Goal: Task Accomplishment & Management: Manage account settings

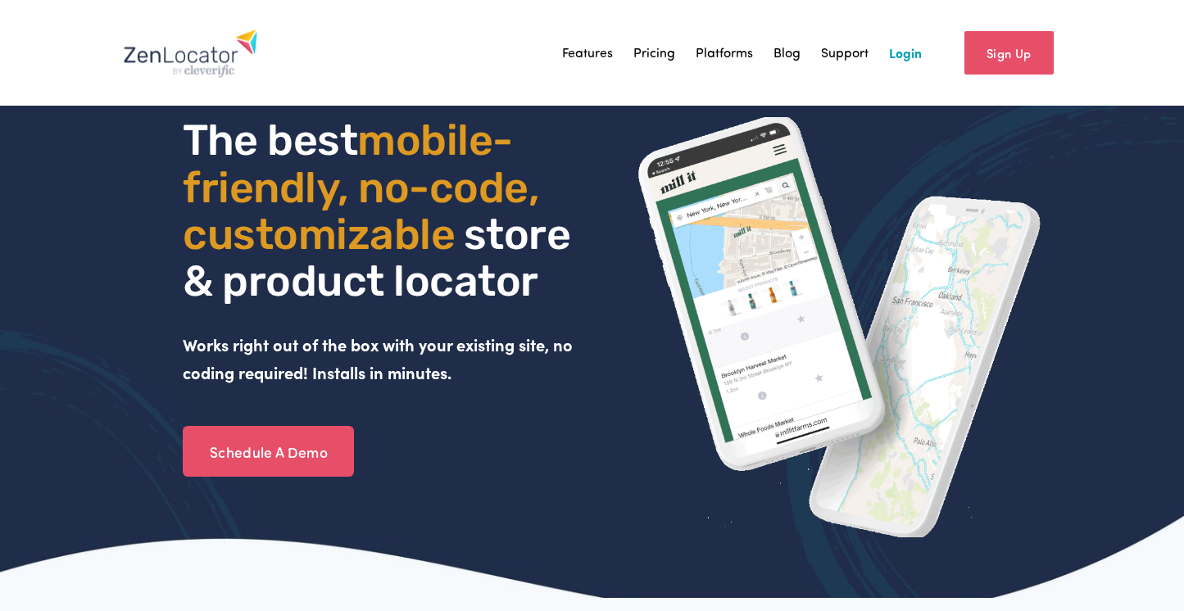
click at [910, 57] on link "Login" at bounding box center [905, 52] width 33 height 25
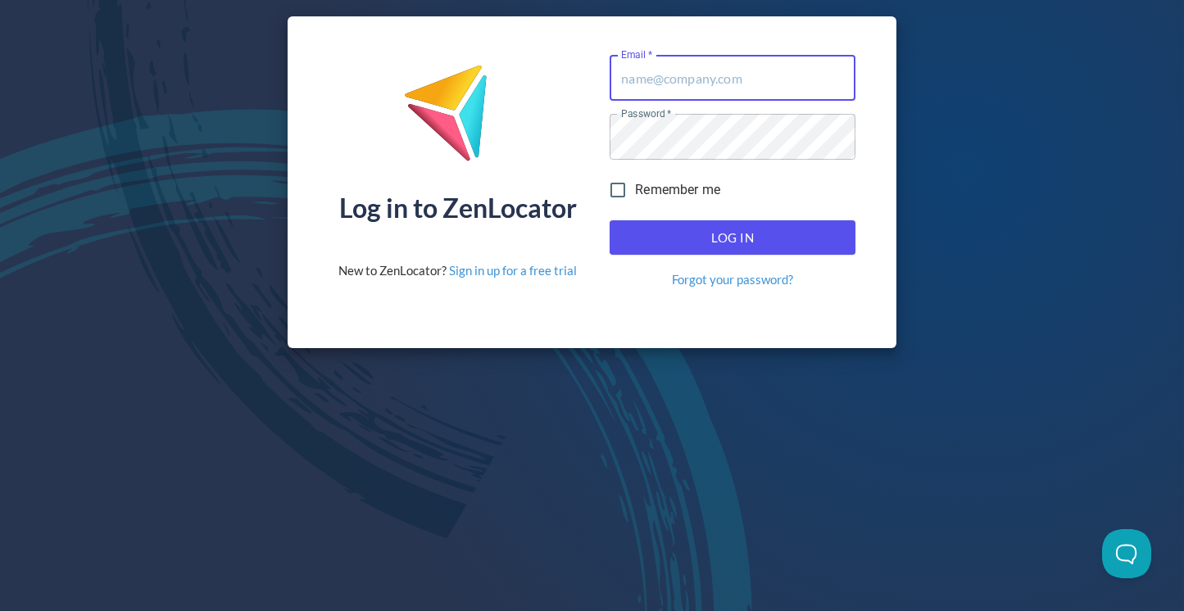
type input "[PERSON_NAME][EMAIL_ADDRESS][DOMAIN_NAME]"
click at [751, 242] on span "Log In" at bounding box center [733, 237] width 210 height 21
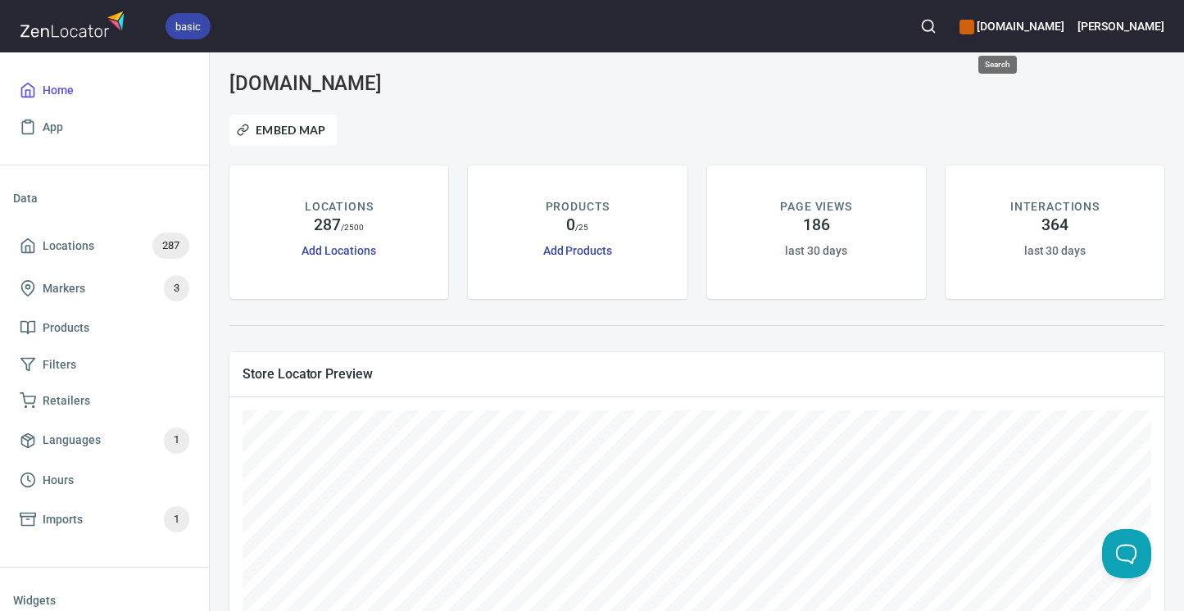
click at [936, 28] on icon "button" at bounding box center [928, 26] width 16 height 16
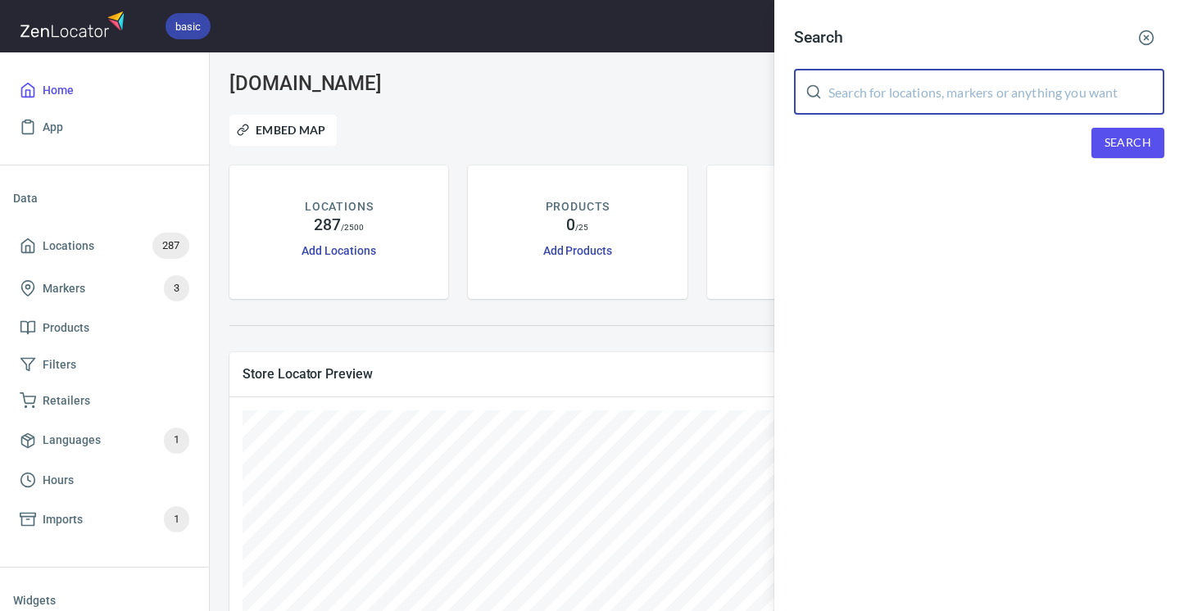
paste input "Pura Vida Vans"
type input "Pura Vida Vans"
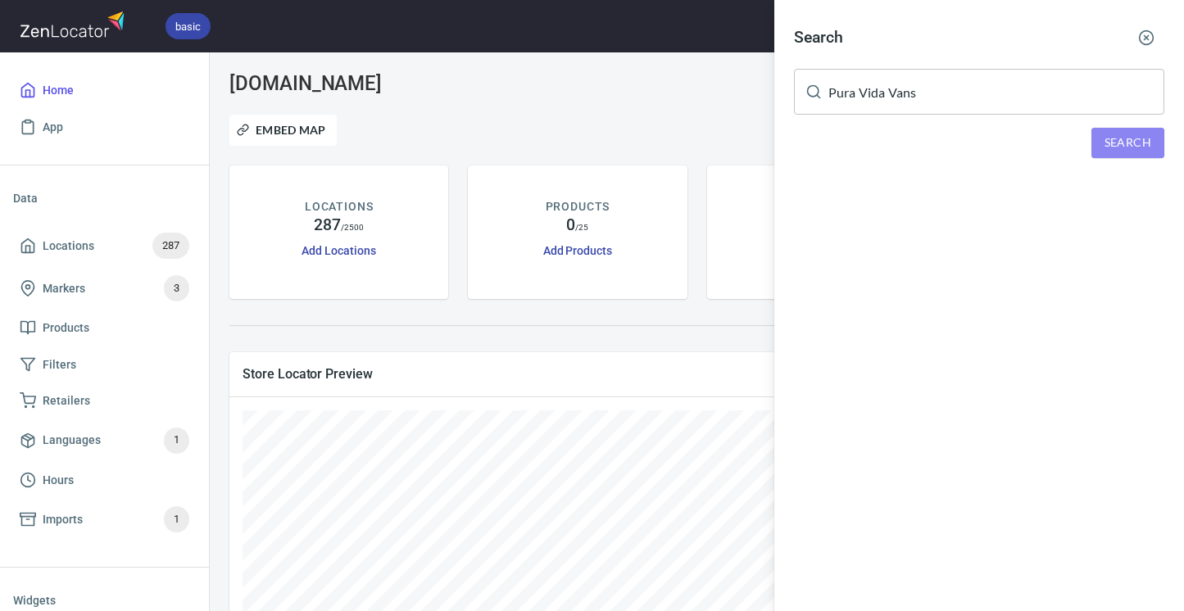
click at [1123, 139] on span "Search" at bounding box center [1127, 143] width 47 height 20
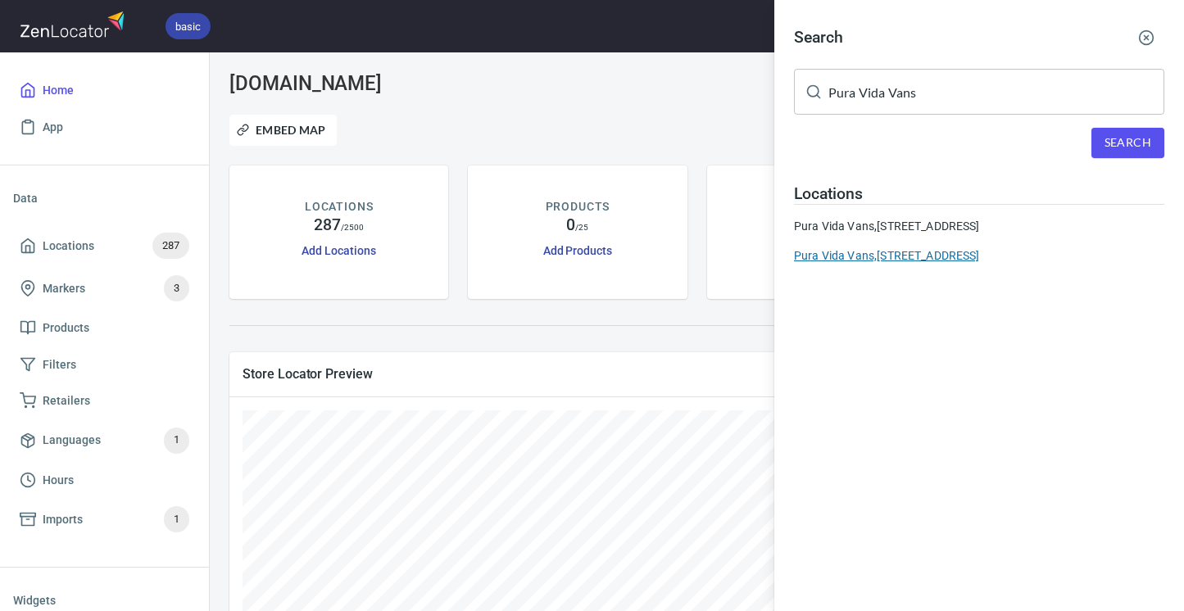
click at [906, 264] on div "Pura Vida Vans, [STREET_ADDRESS]" at bounding box center [979, 255] width 370 height 16
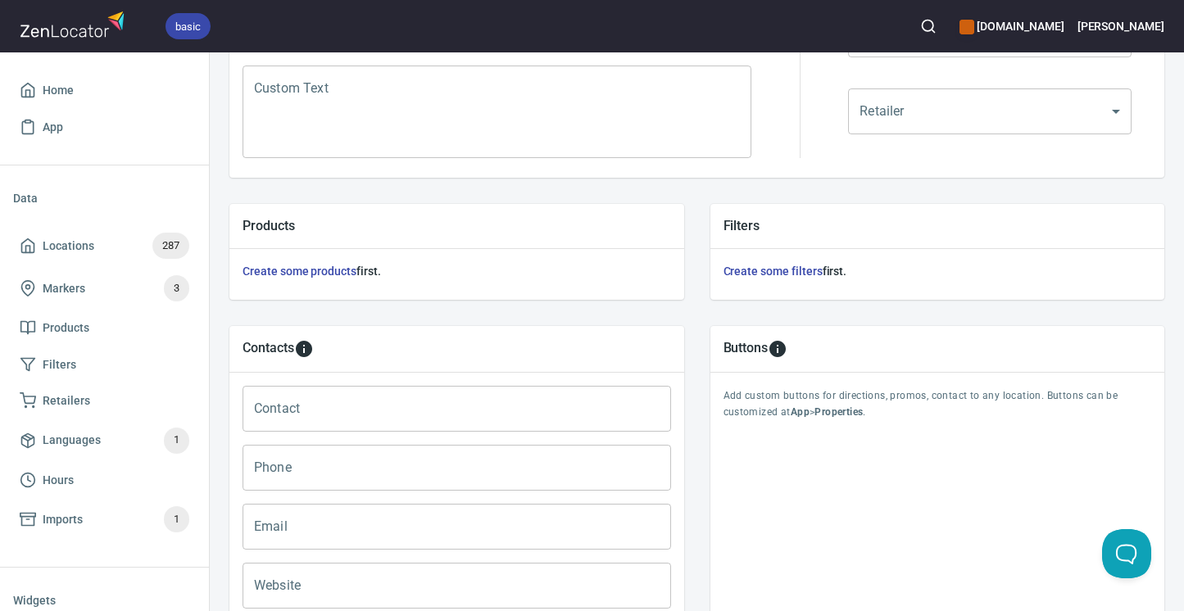
scroll to position [608, 0]
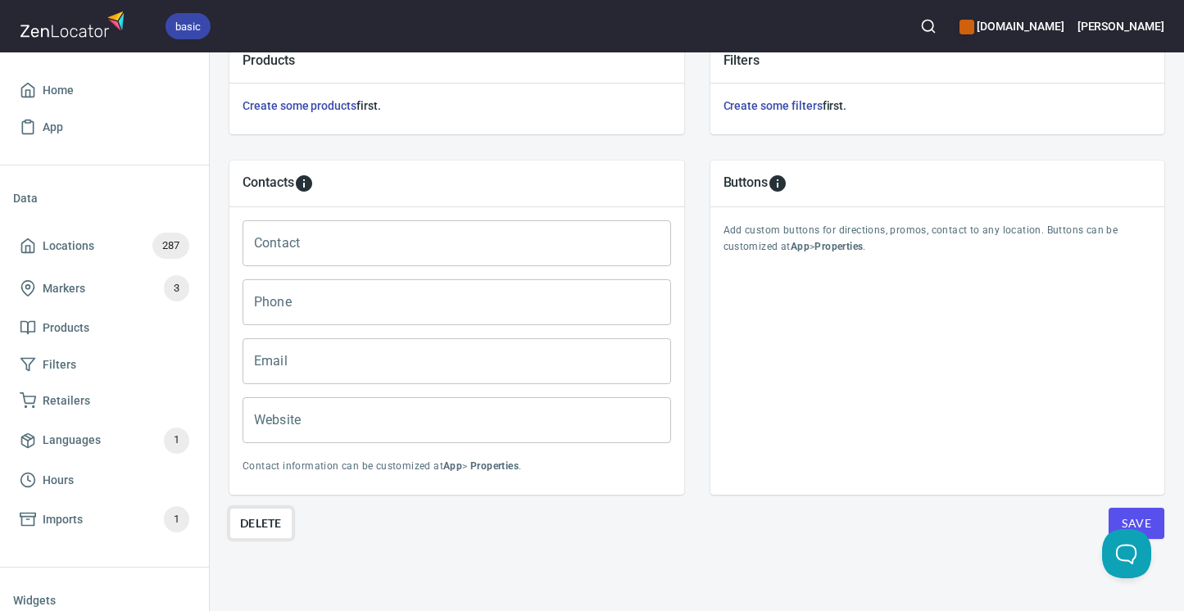
click at [272, 519] on span "Delete" at bounding box center [261, 524] width 42 height 20
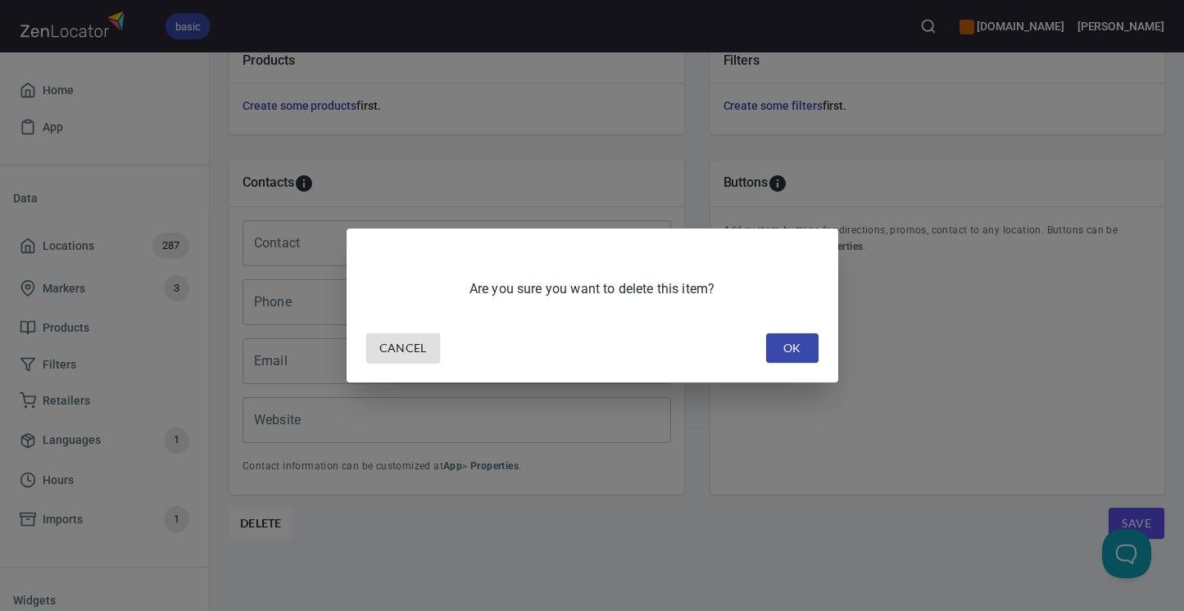
click at [787, 358] on span "OK" at bounding box center [792, 348] width 26 height 20
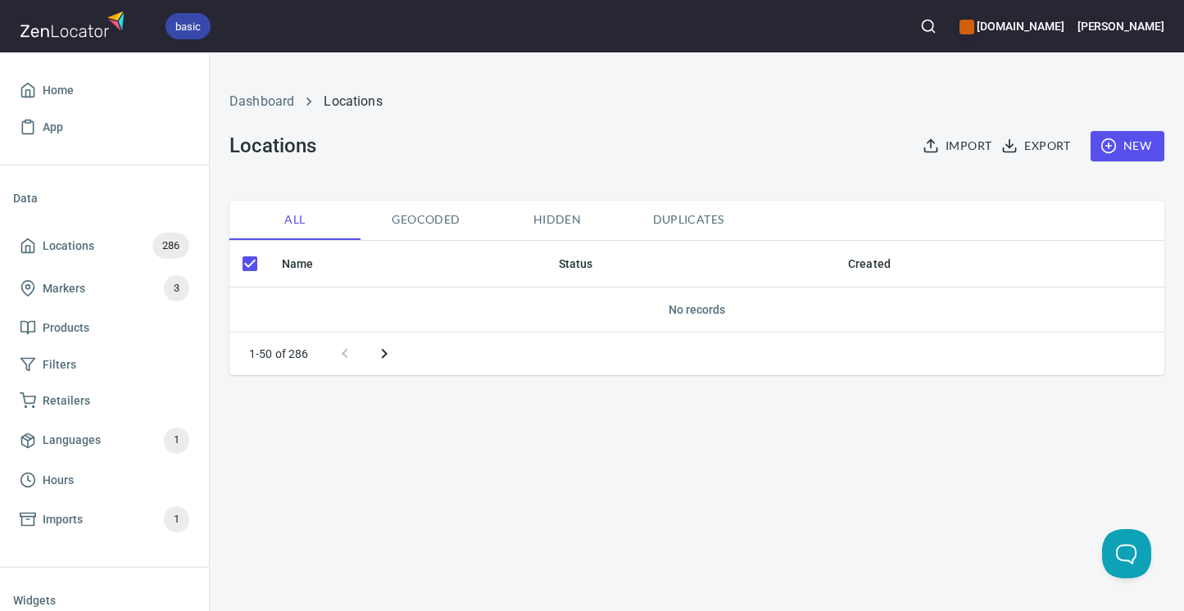
checkbox input "false"
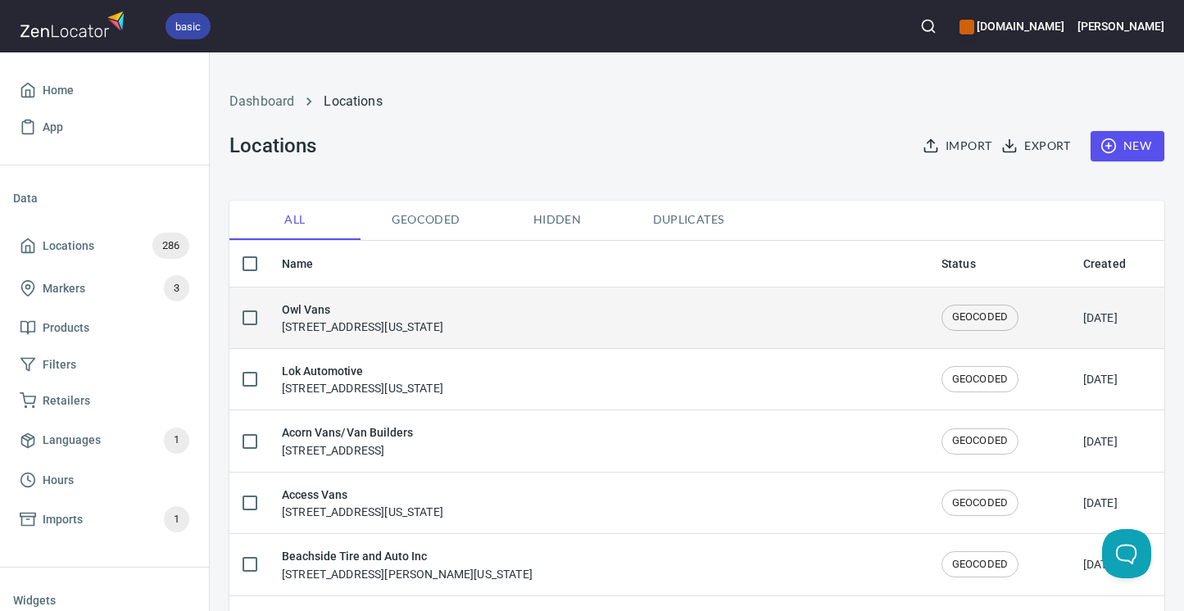
click at [365, 325] on div "Owl Vans [STREET_ADDRESS][US_STATE]" at bounding box center [362, 318] width 161 height 34
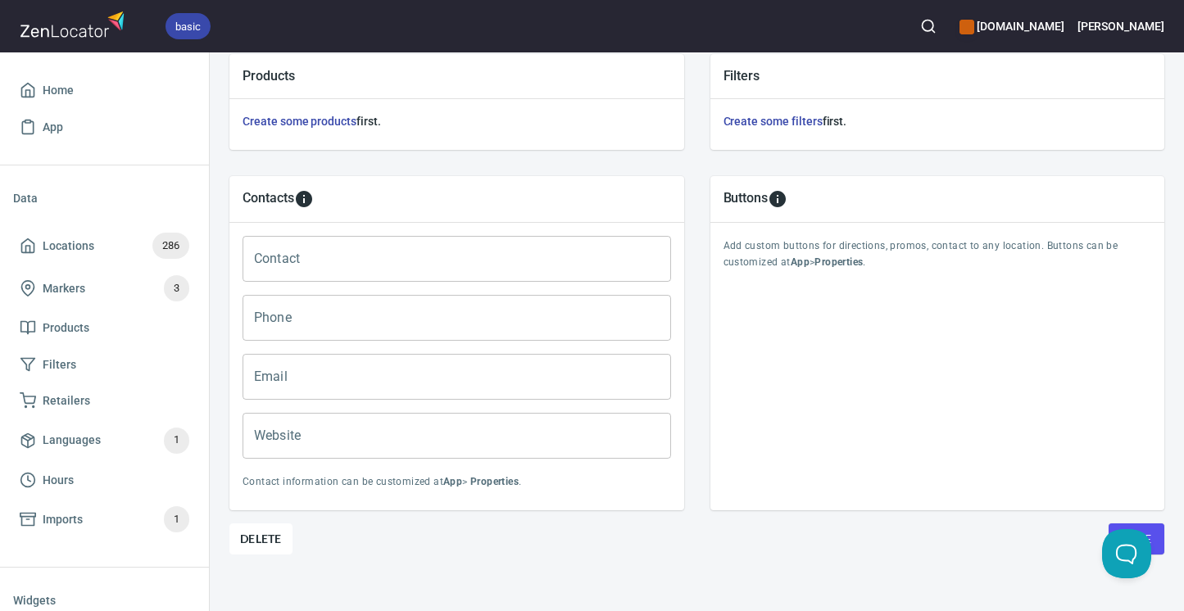
scroll to position [608, 0]
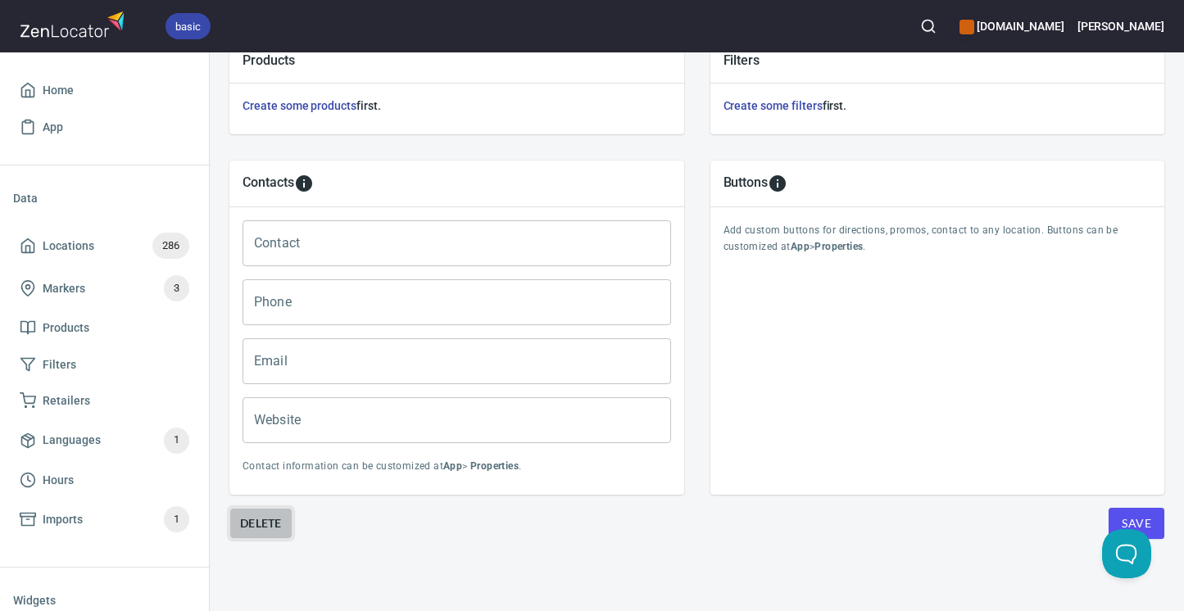
click at [266, 524] on span "Delete" at bounding box center [261, 524] width 42 height 20
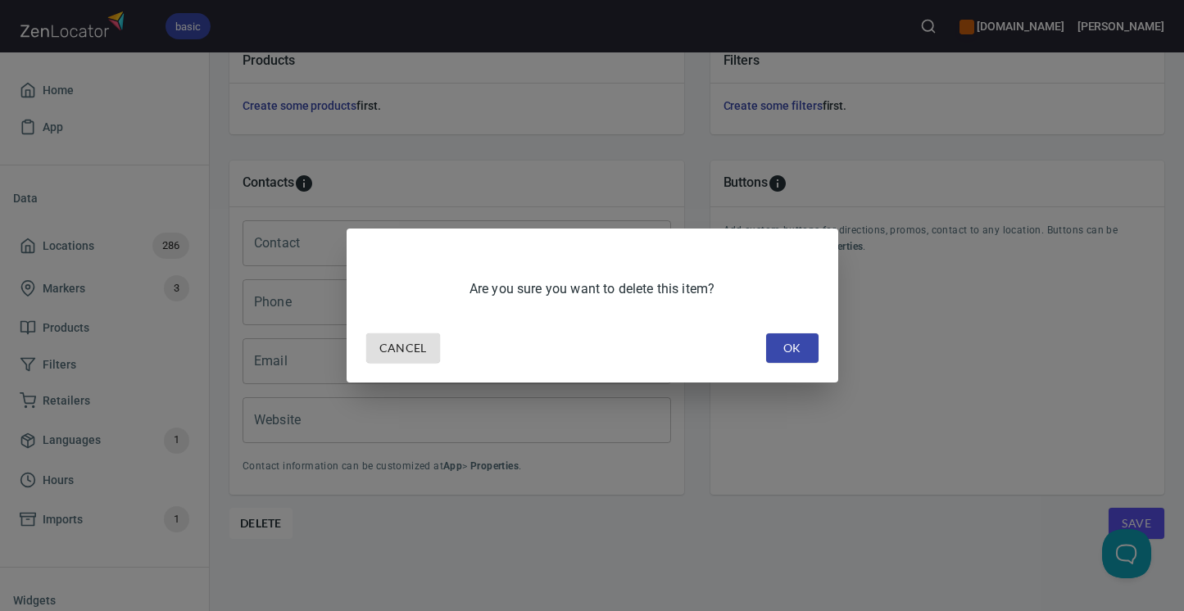
click at [801, 341] on span "OK" at bounding box center [792, 348] width 26 height 20
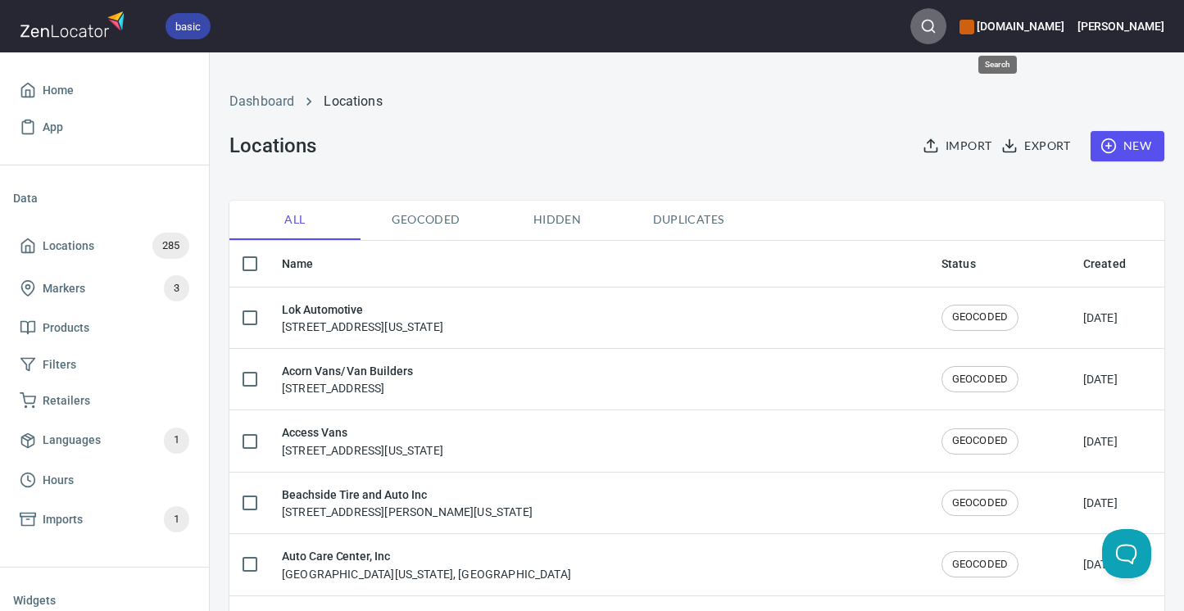
click at [936, 25] on icon "button" at bounding box center [928, 26] width 16 height 16
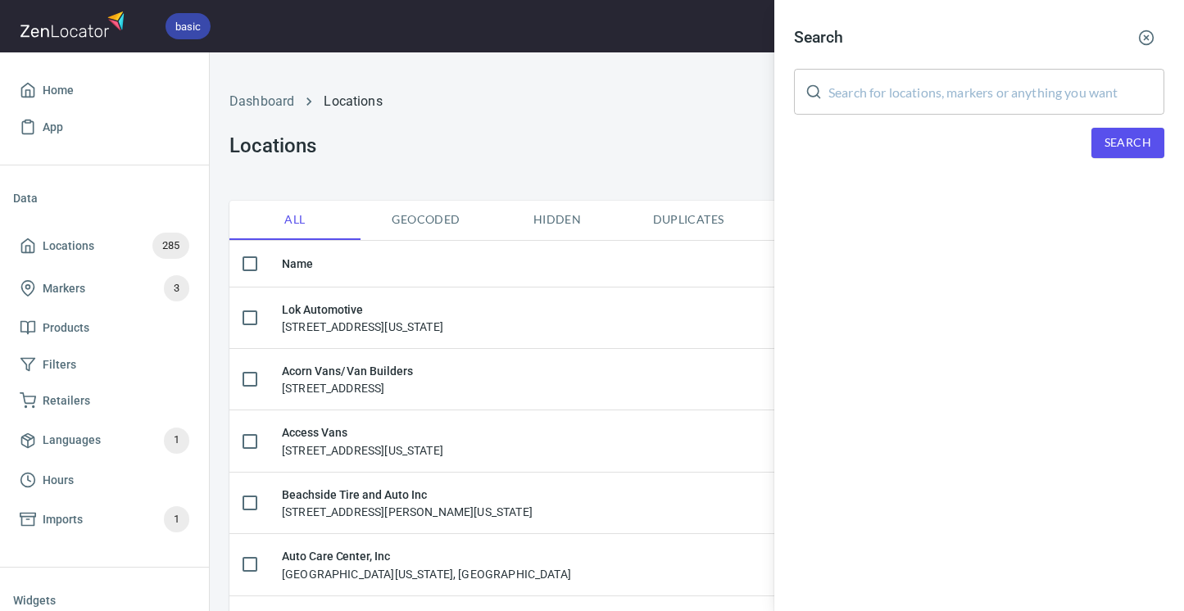
click at [938, 89] on input "text" at bounding box center [996, 92] width 336 height 46
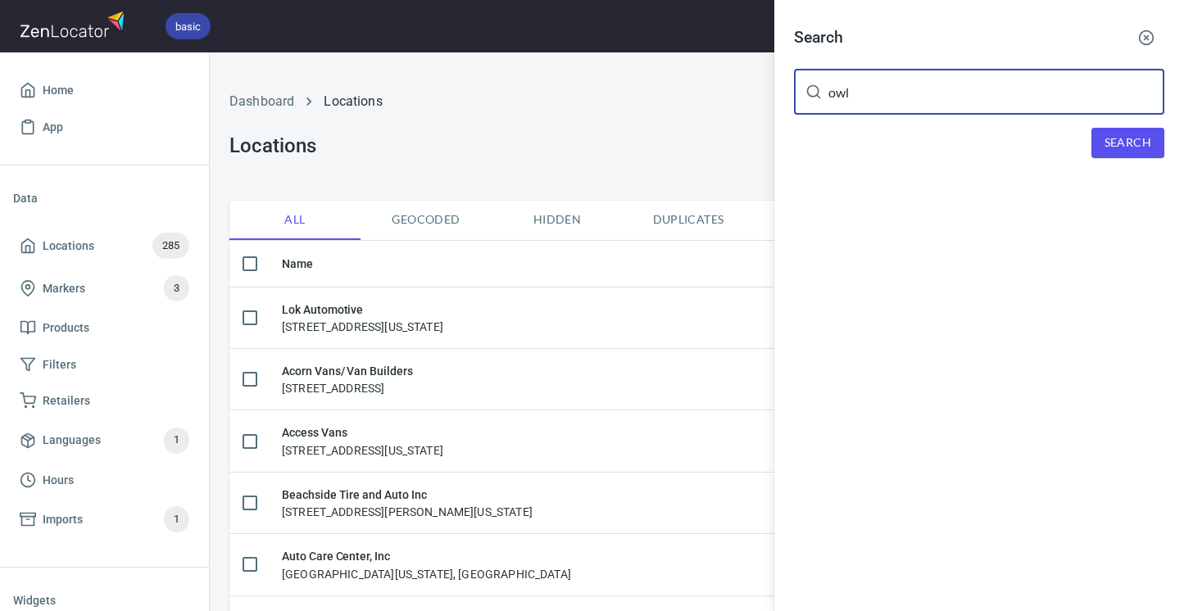
click at [1136, 141] on span "Search" at bounding box center [1127, 143] width 47 height 20
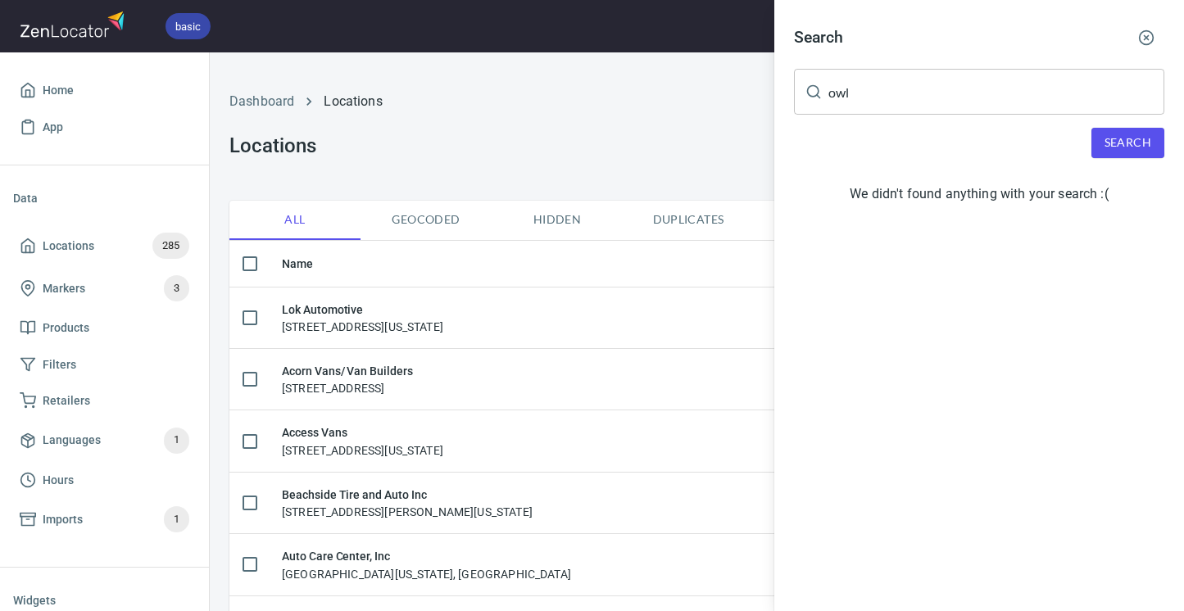
click at [843, 92] on input "owl" at bounding box center [996, 92] width 336 height 46
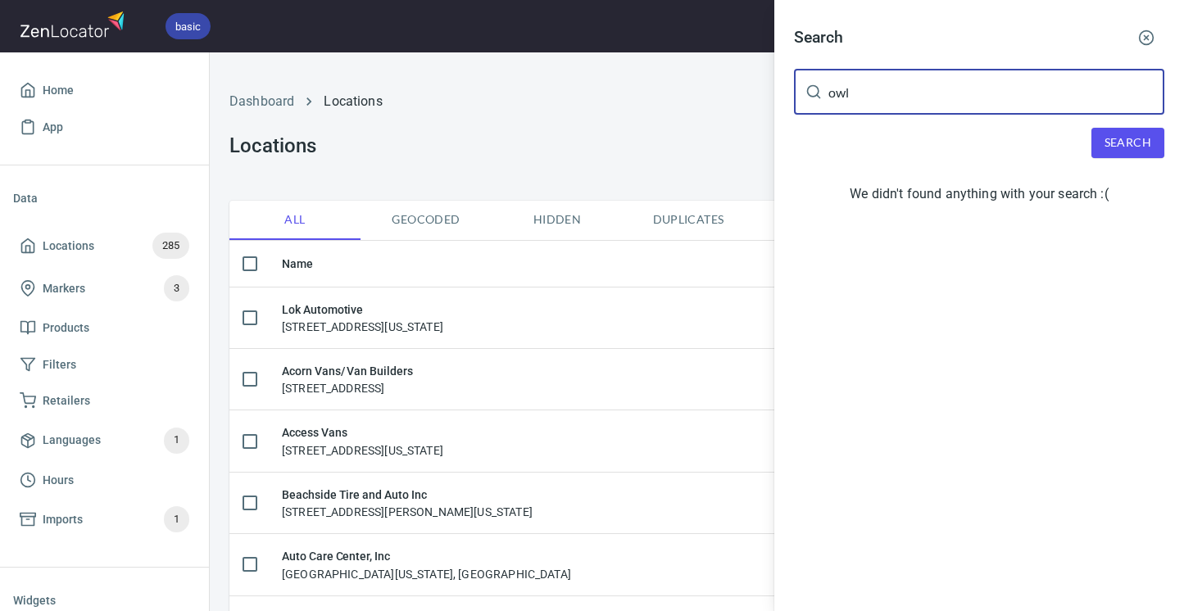
click at [843, 92] on input "owl" at bounding box center [996, 92] width 336 height 46
paste input "Off Grid Customs Ltd"
type input "Off Grid Customs Ltd"
click at [1118, 148] on span "Search" at bounding box center [1127, 143] width 47 height 20
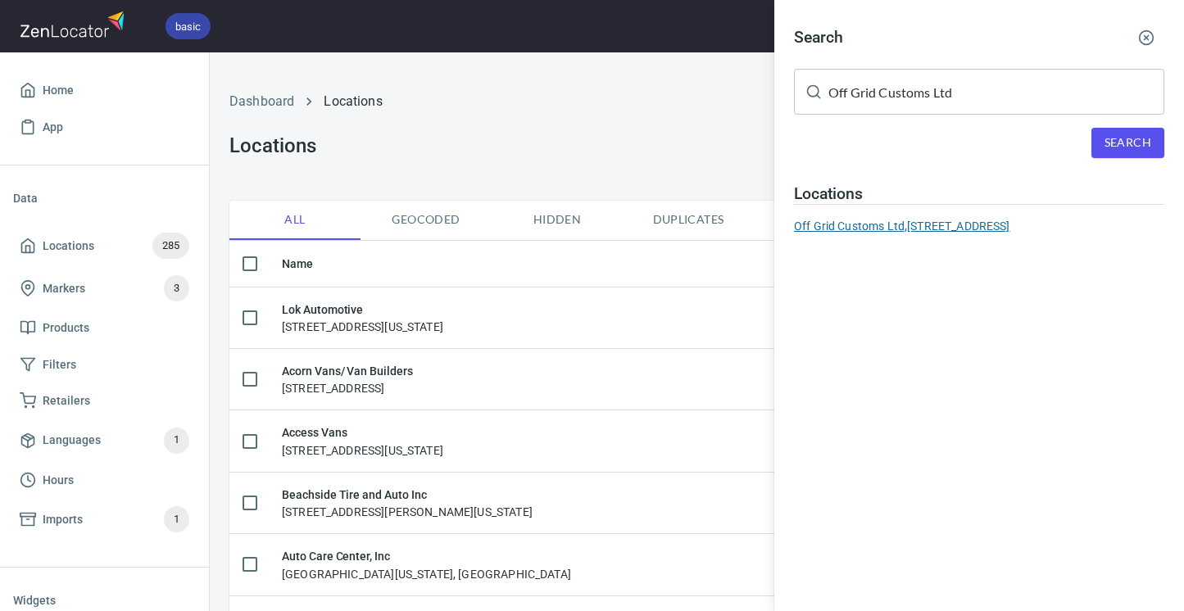
click at [866, 232] on div "Off Grid Customs Ltd, [STREET_ADDRESS]" at bounding box center [979, 226] width 370 height 16
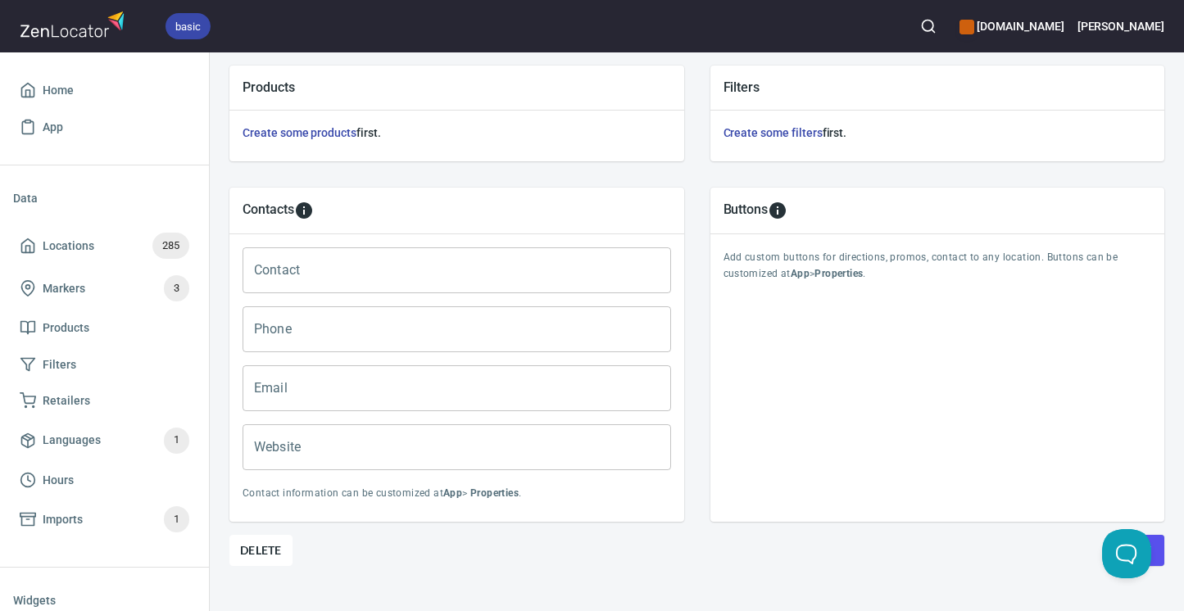
scroll to position [608, 0]
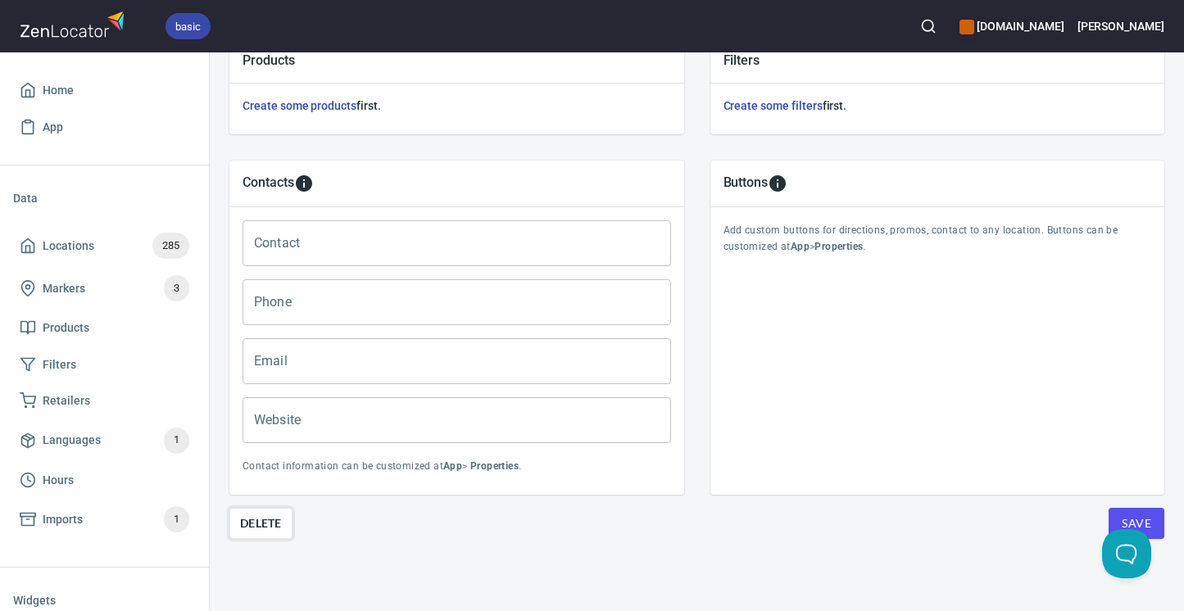
click at [257, 521] on span "Delete" at bounding box center [261, 524] width 42 height 20
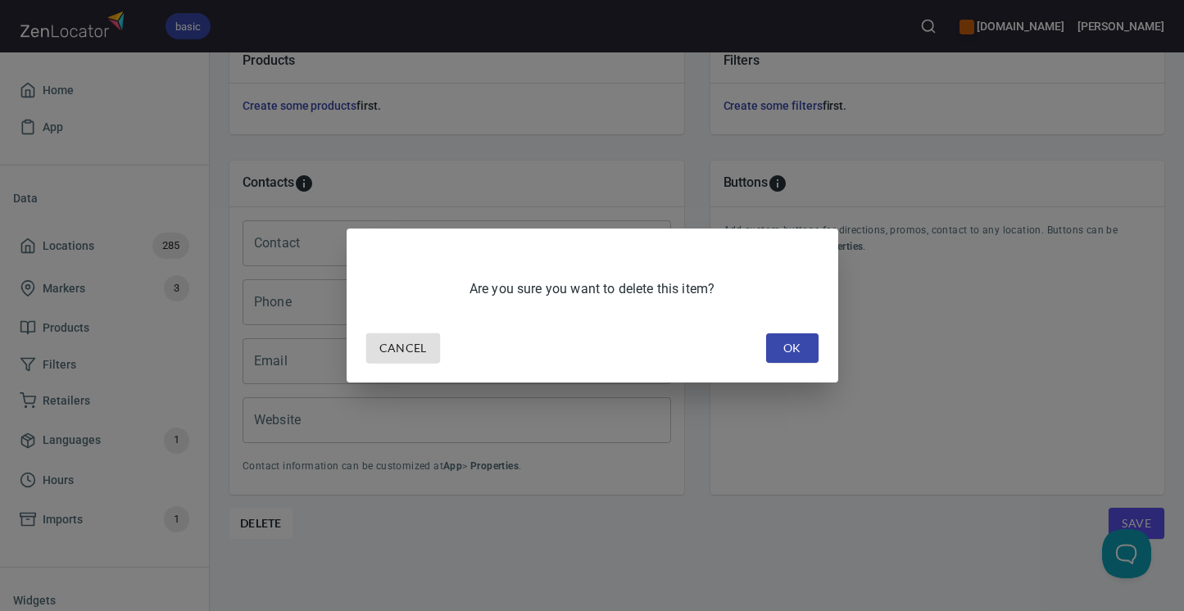
click at [786, 354] on span "OK" at bounding box center [792, 348] width 26 height 20
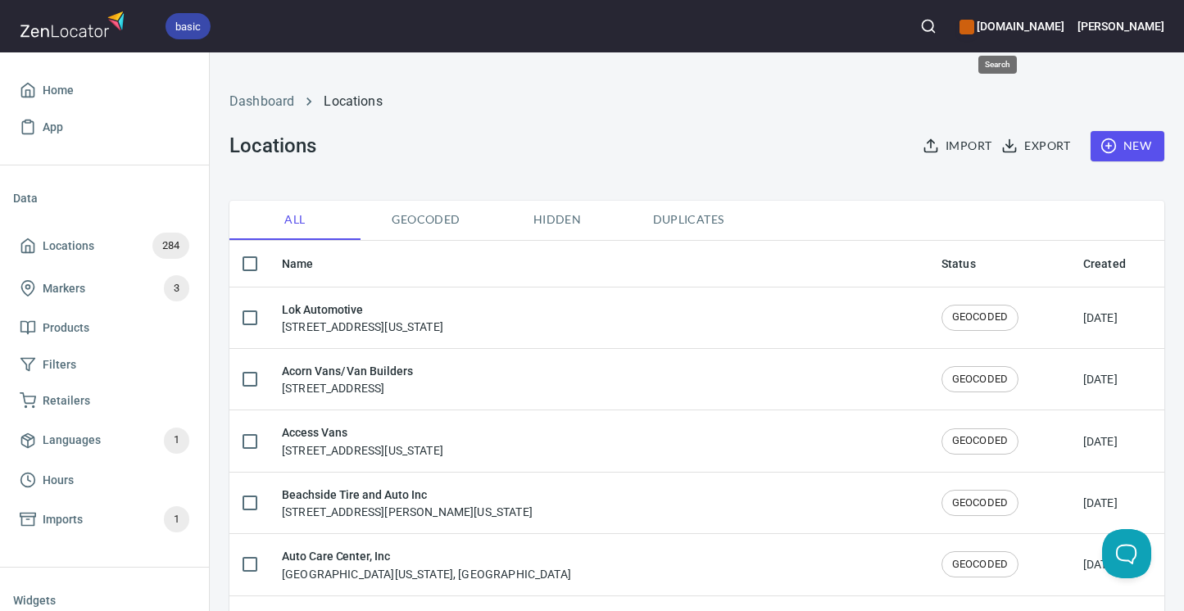
click at [936, 23] on icon "button" at bounding box center [928, 26] width 16 height 16
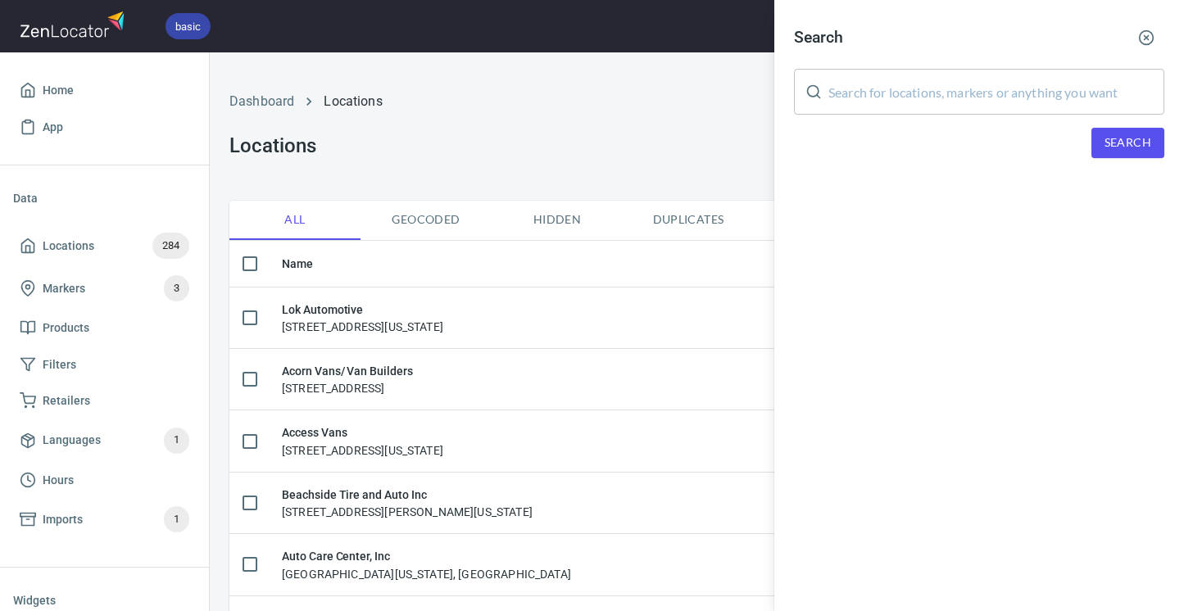
click at [855, 93] on input "text" at bounding box center [996, 92] width 336 height 46
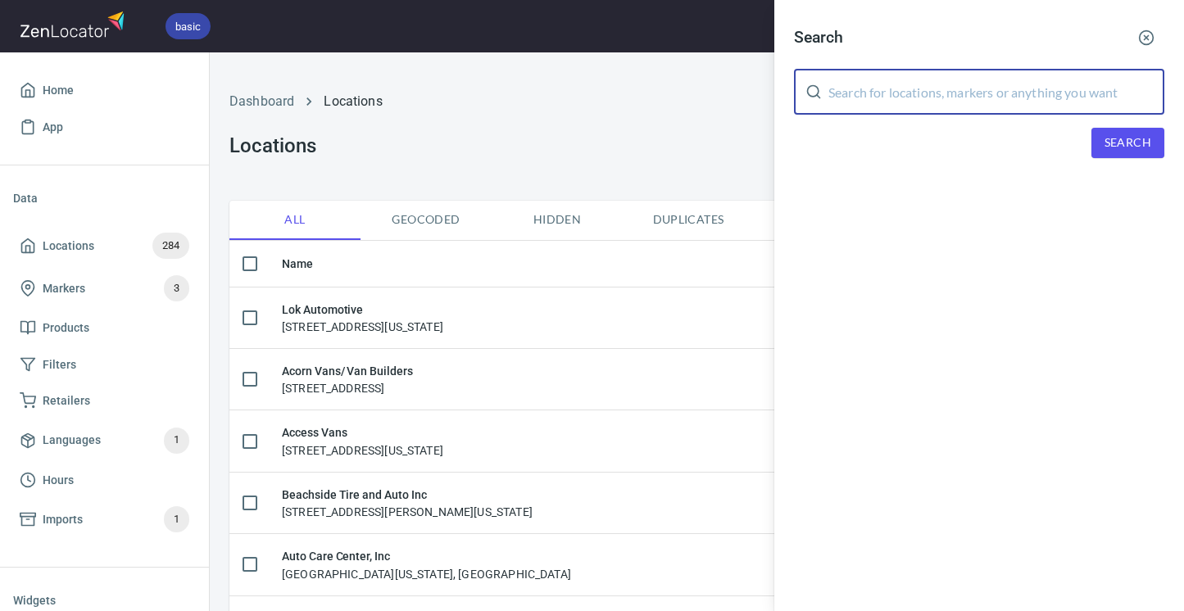
paste input "Detour Vans"
type input "Detour Vans"
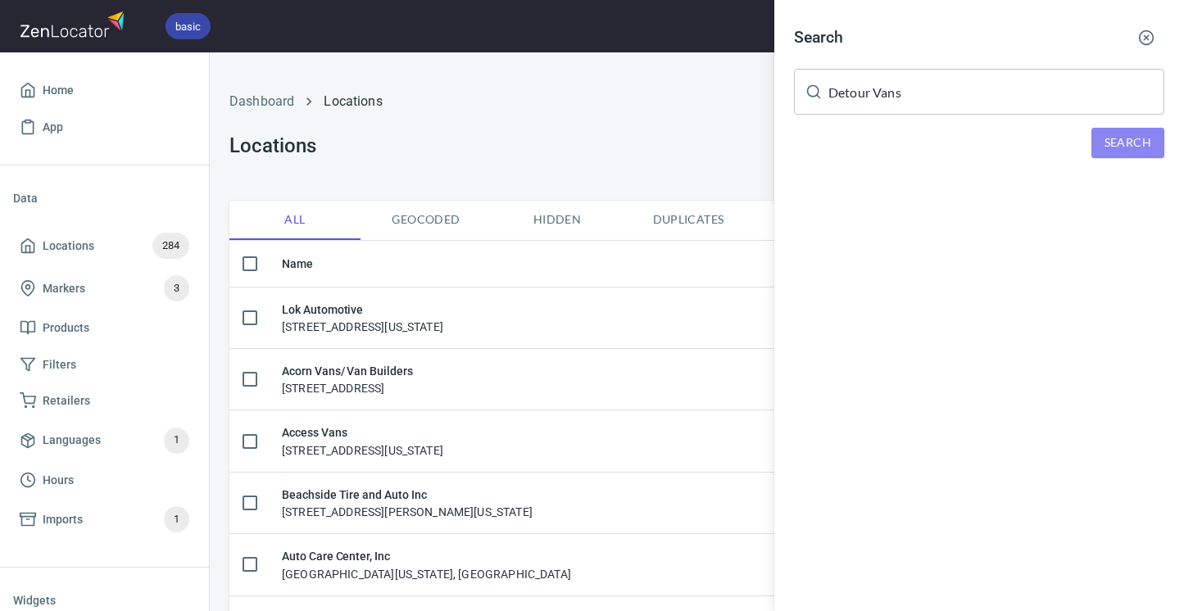
click at [1153, 138] on button "Search" at bounding box center [1127, 143] width 73 height 30
click at [867, 226] on div "Detour Vans, [STREET_ADDRESS]" at bounding box center [979, 226] width 370 height 16
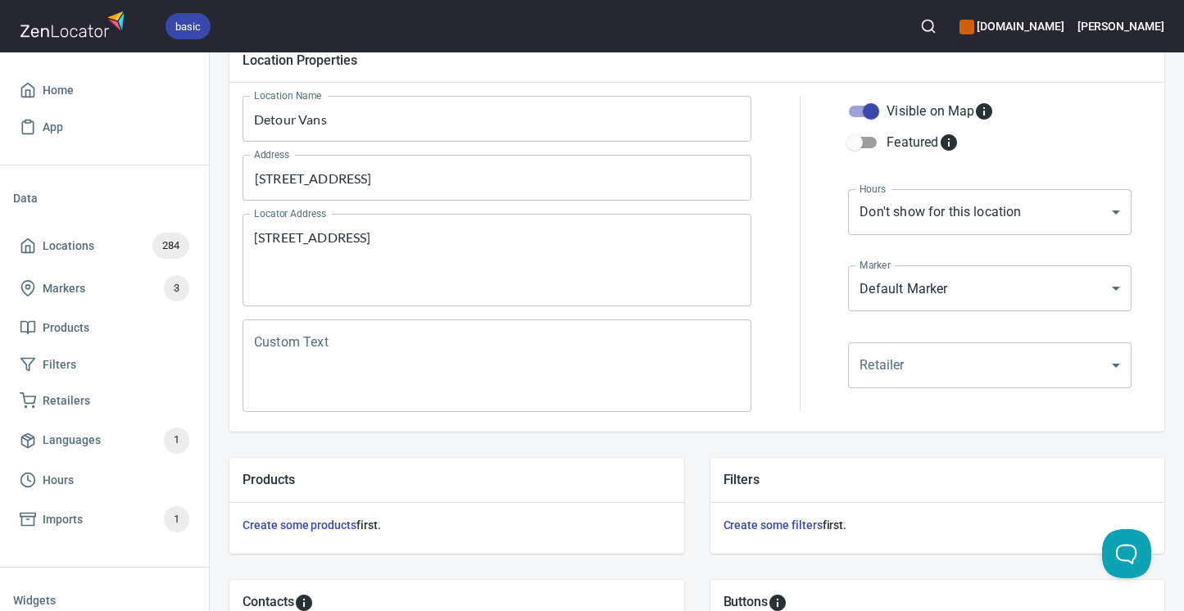
scroll to position [608, 0]
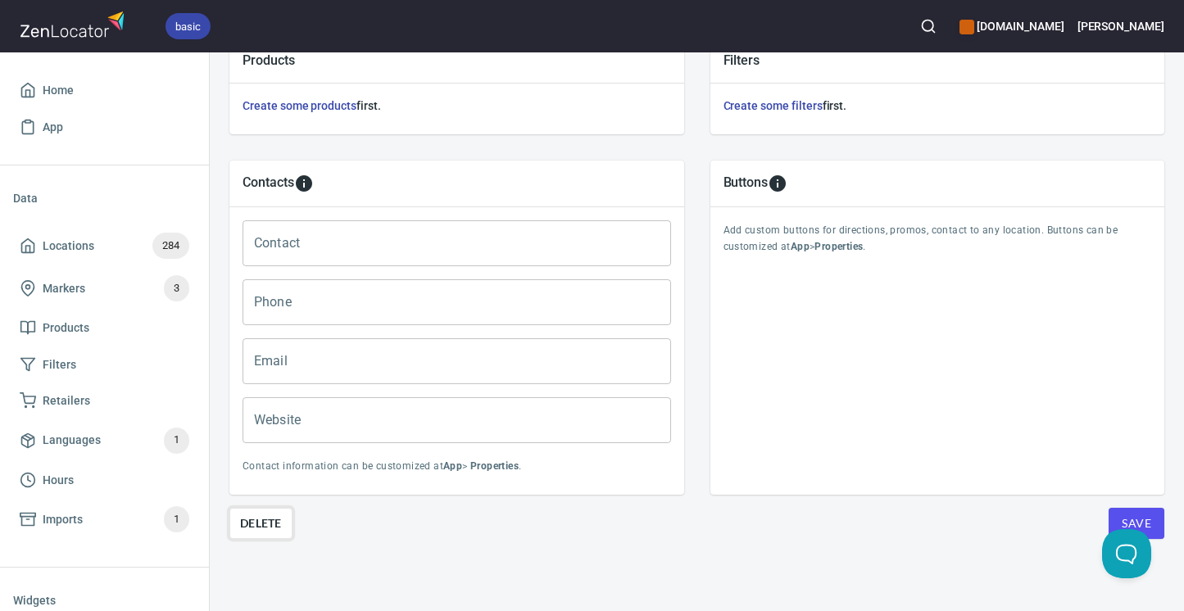
click at [261, 523] on span "Delete" at bounding box center [261, 524] width 42 height 20
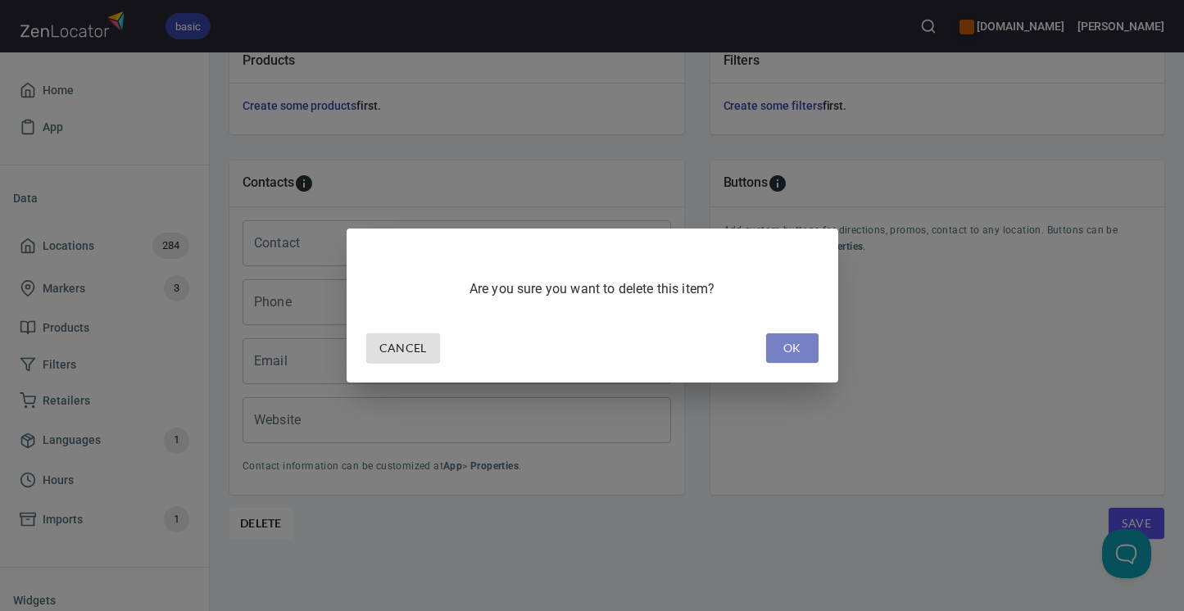
click at [784, 360] on button "OK" at bounding box center [792, 348] width 52 height 30
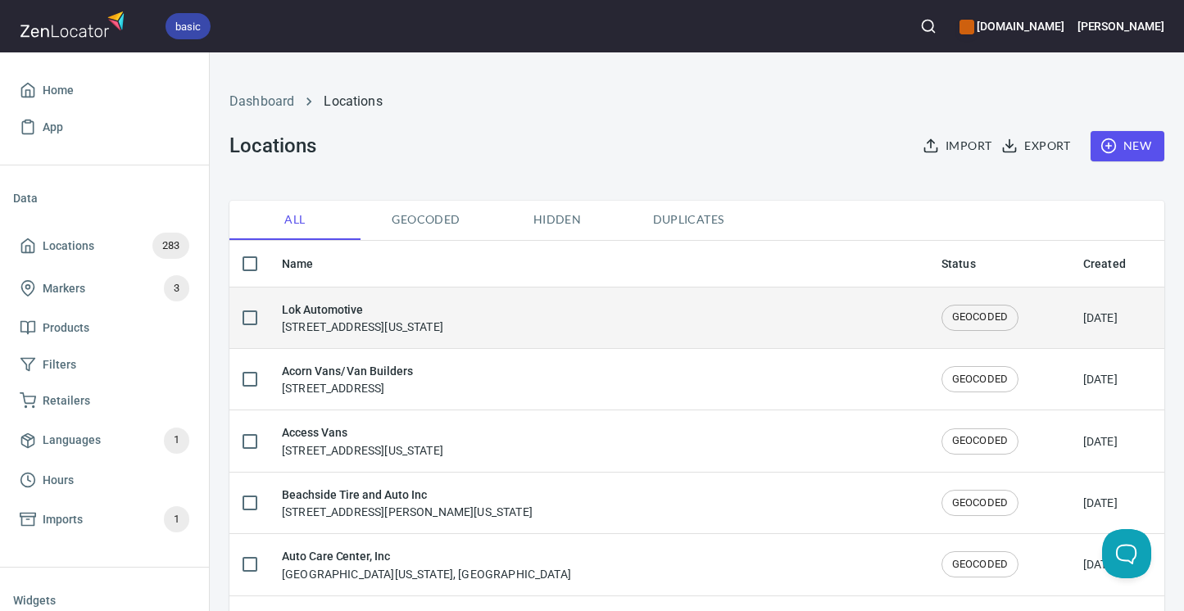
click at [369, 321] on div "Lok Automotive [STREET_ADDRESS][US_STATE]" at bounding box center [362, 318] width 161 height 34
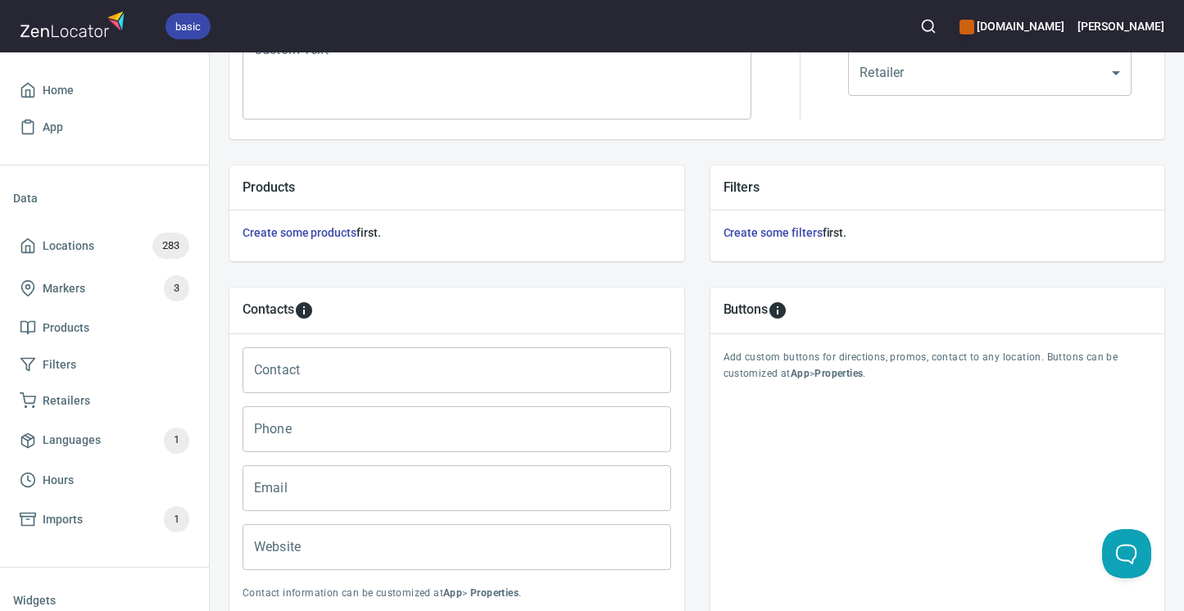
scroll to position [608, 0]
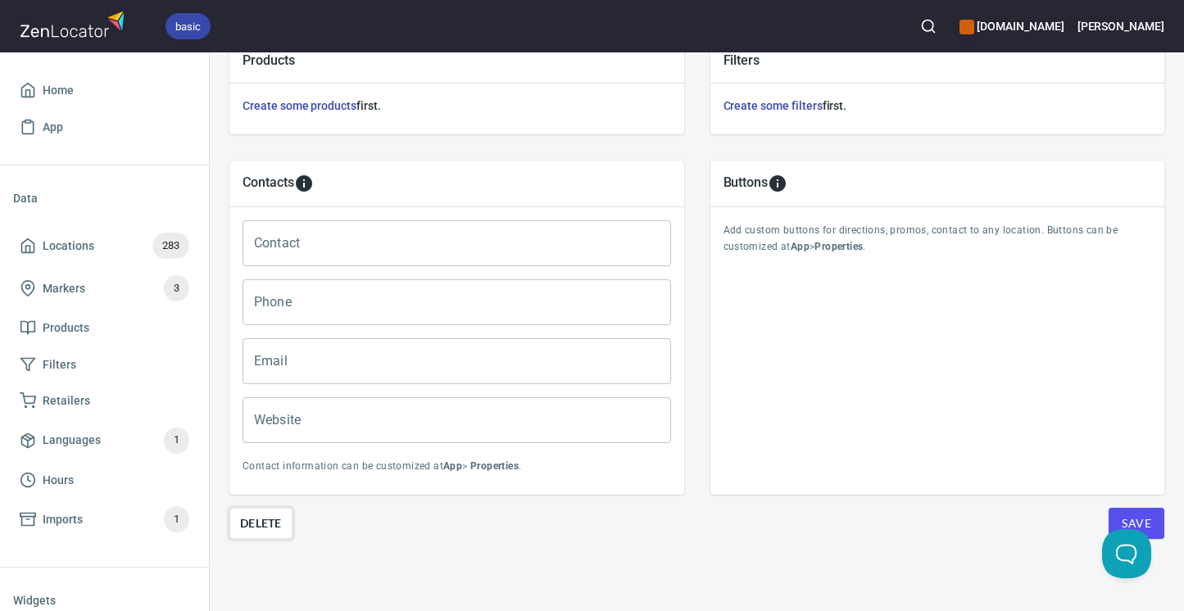
click at [268, 531] on span "Delete" at bounding box center [261, 524] width 42 height 20
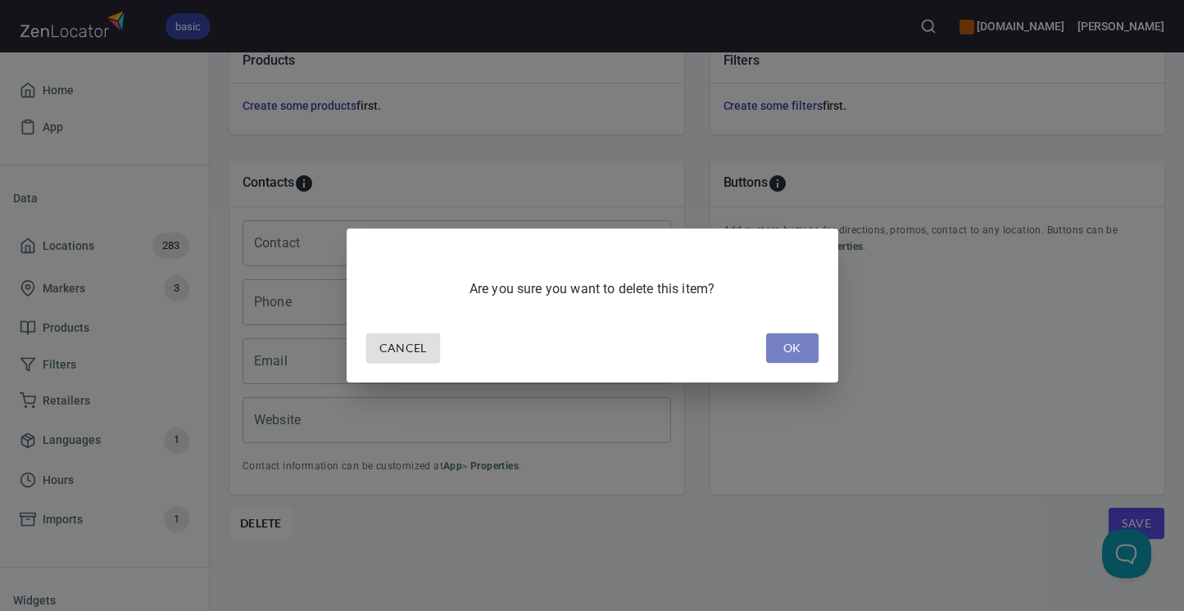
click at [790, 354] on span "OK" at bounding box center [792, 348] width 26 height 20
